Goal: Task Accomplishment & Management: Manage account settings

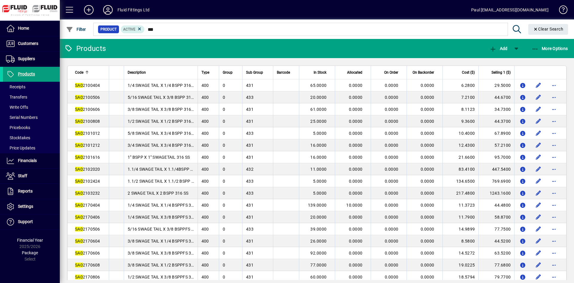
click at [107, 10] on icon at bounding box center [108, 10] width 12 height 10
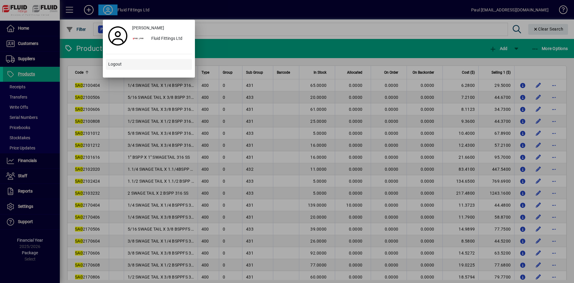
click at [116, 65] on span "Logout" at bounding box center [114, 64] width 13 height 6
